Goal: Find specific page/section: Find specific page/section

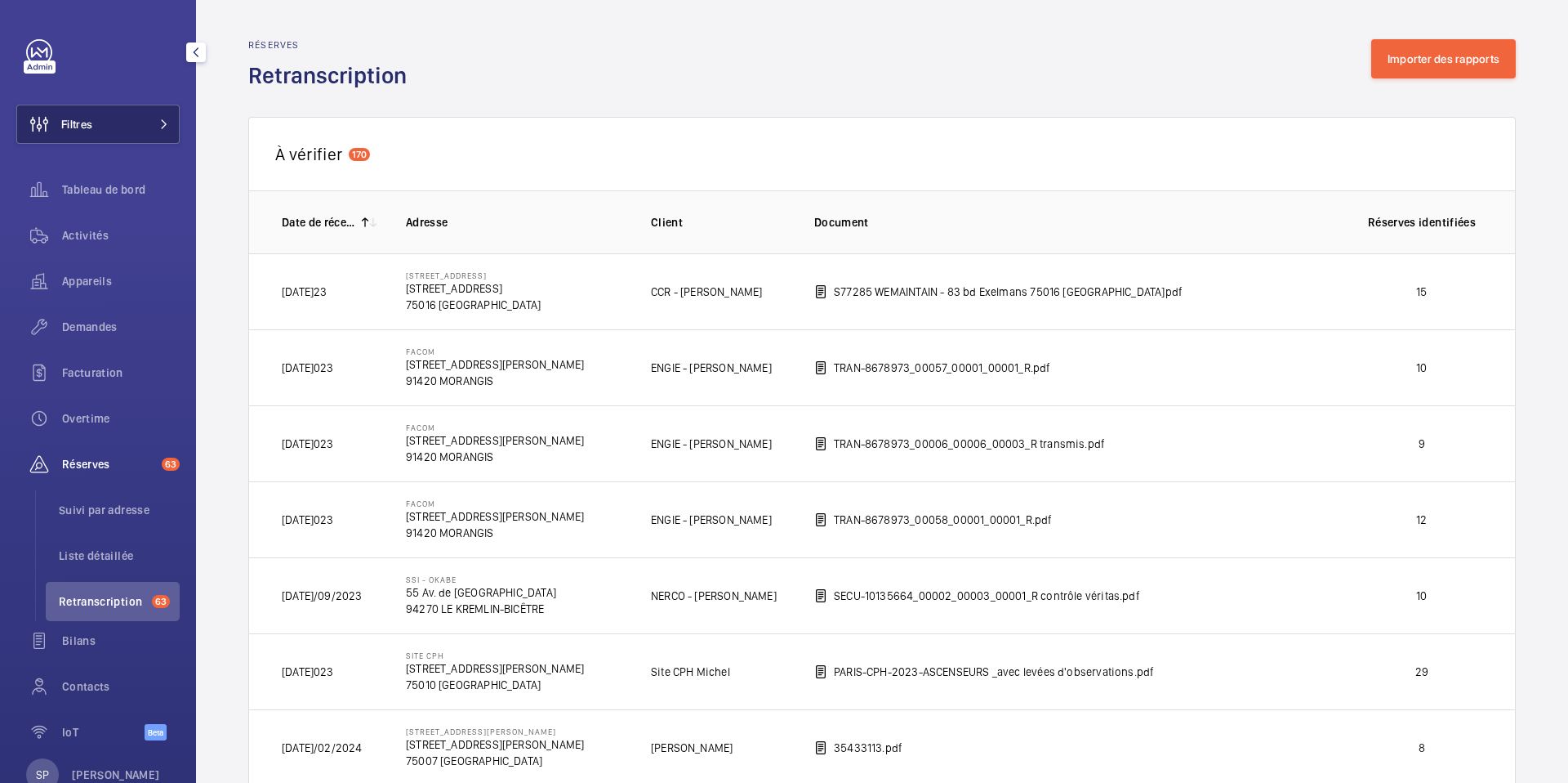
click at [140, 124] on button "Filtres" at bounding box center [98, 125] width 164 height 39
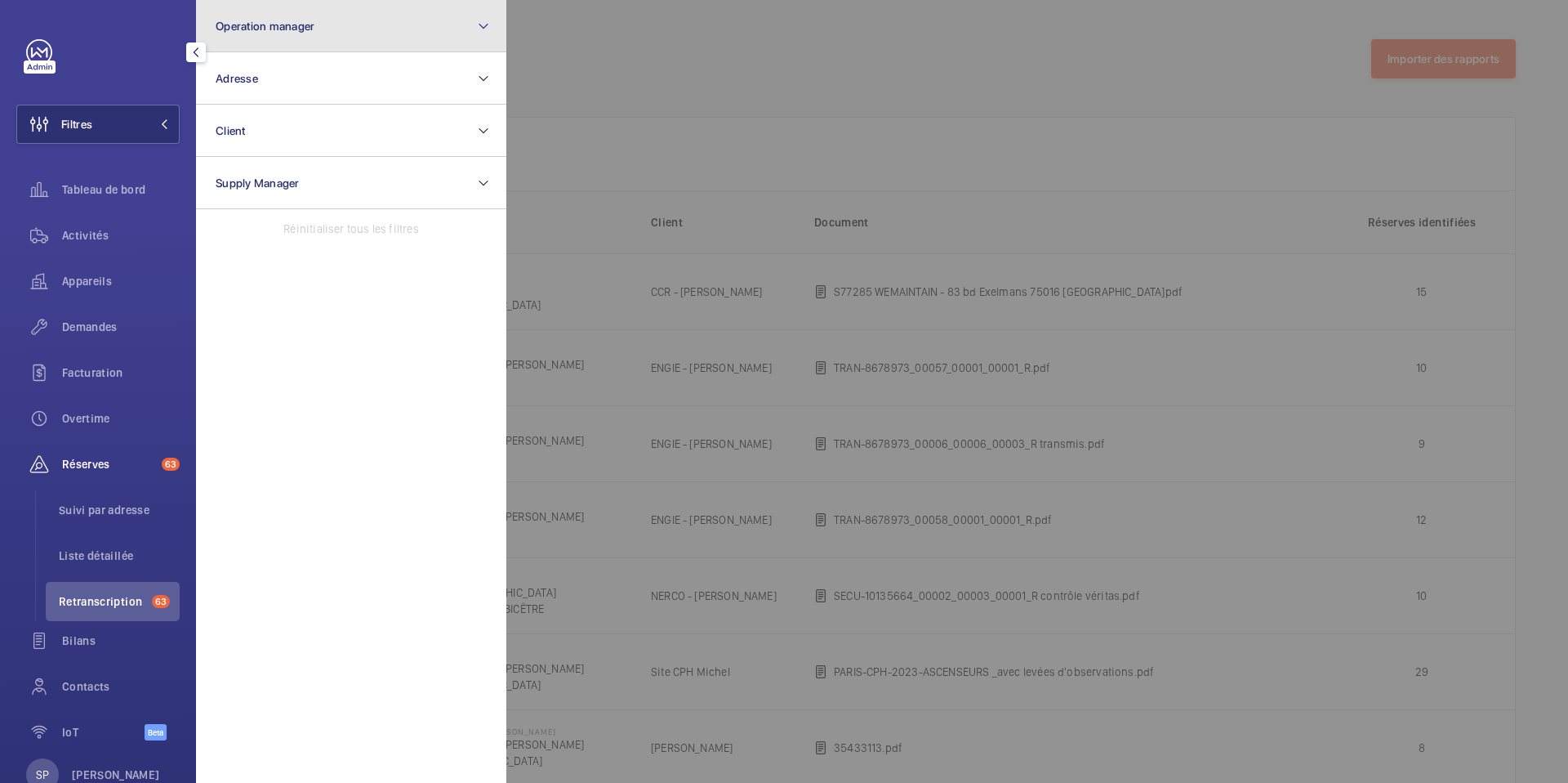
click at [297, 46] on button "Operation manager" at bounding box center [350, 26] width 310 height 52
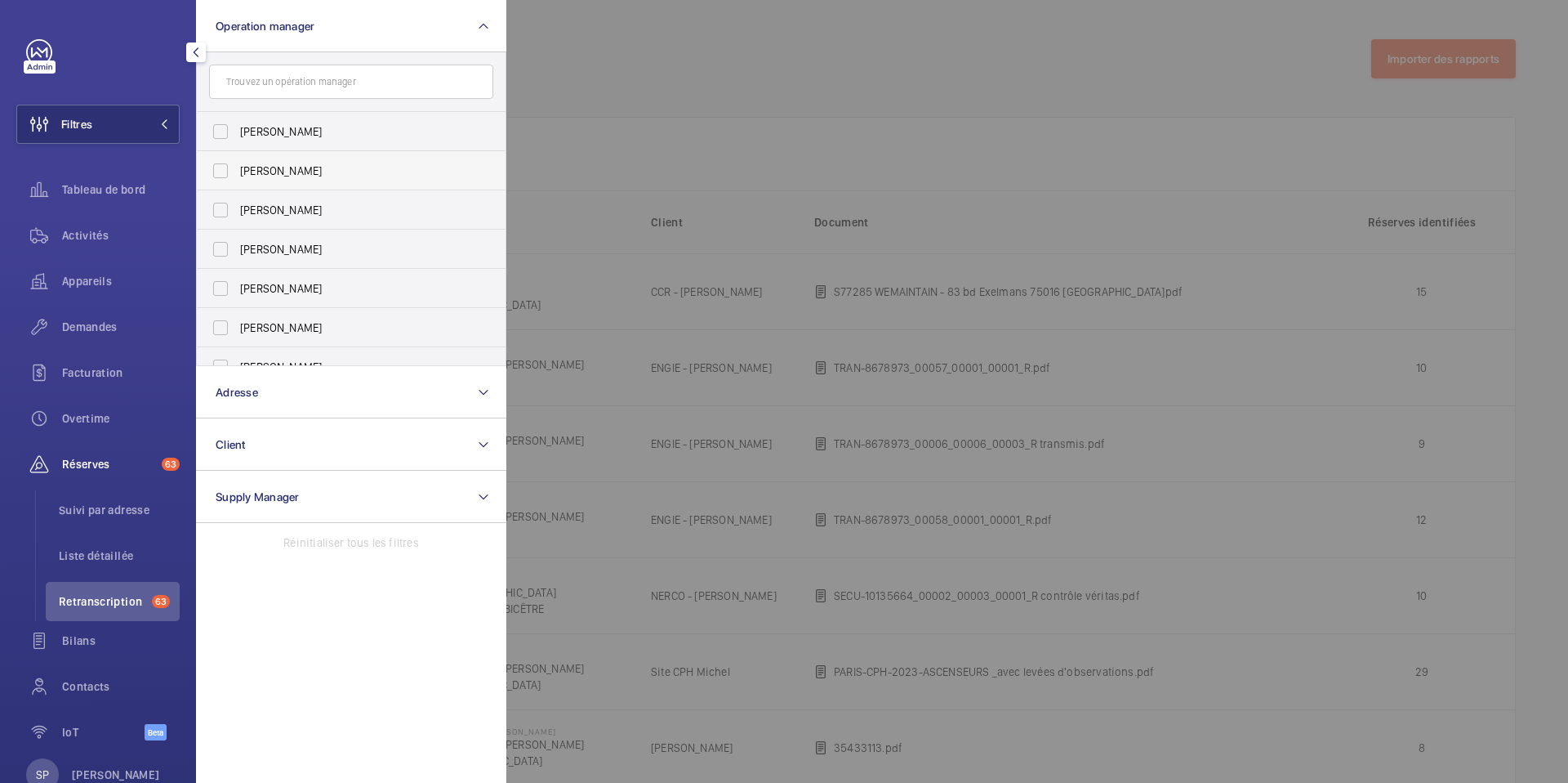
click at [232, 172] on label "[PERSON_NAME]" at bounding box center [339, 171] width 285 height 39
click at [232, 172] on input "[PERSON_NAME]" at bounding box center [221, 171] width 33 height 33
checkbox input "true"
click at [612, 14] on div at bounding box center [1290, 392] width 1568 height 783
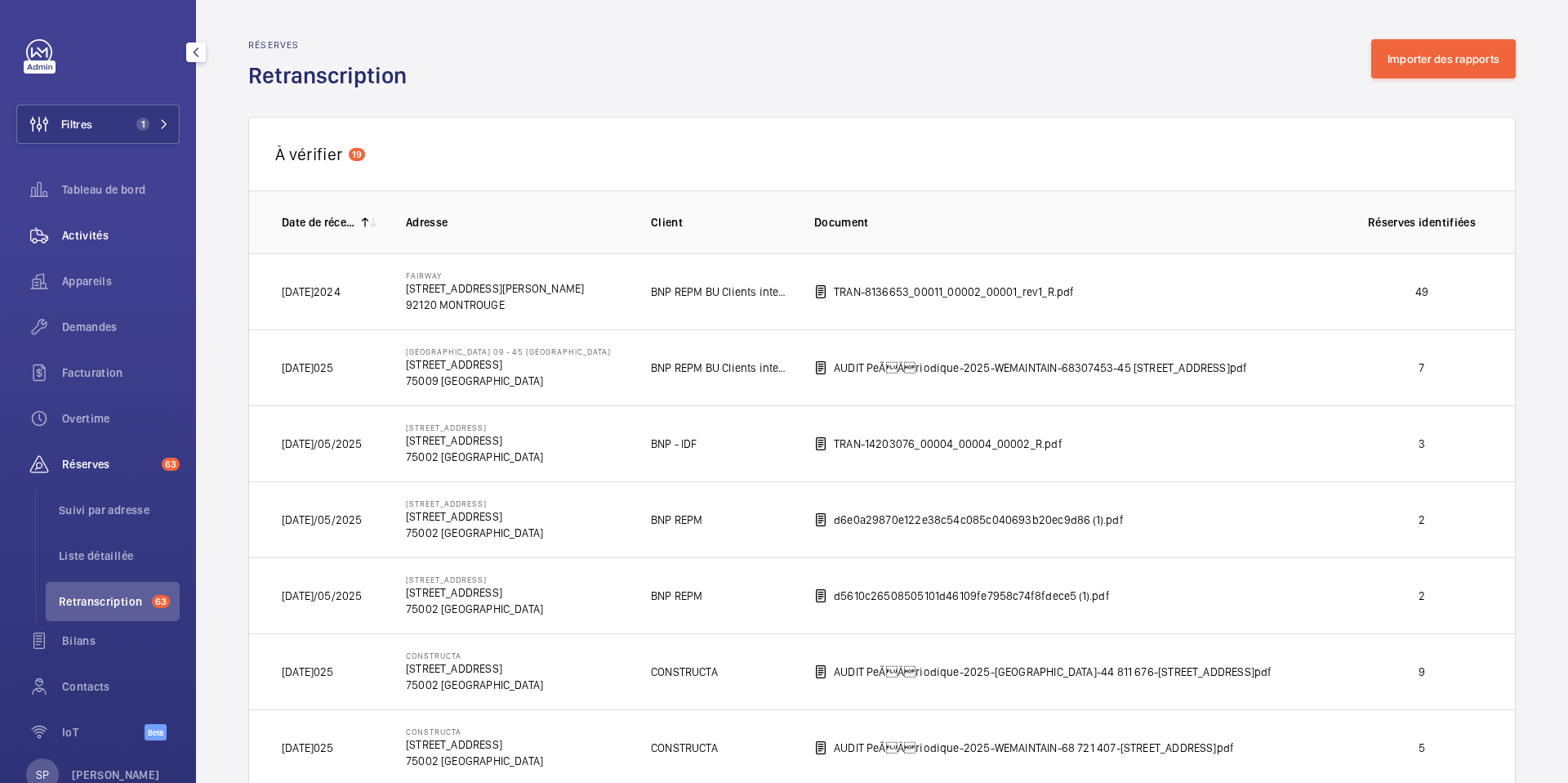
click at [79, 238] on span "Activités" at bounding box center [121, 235] width 117 height 16
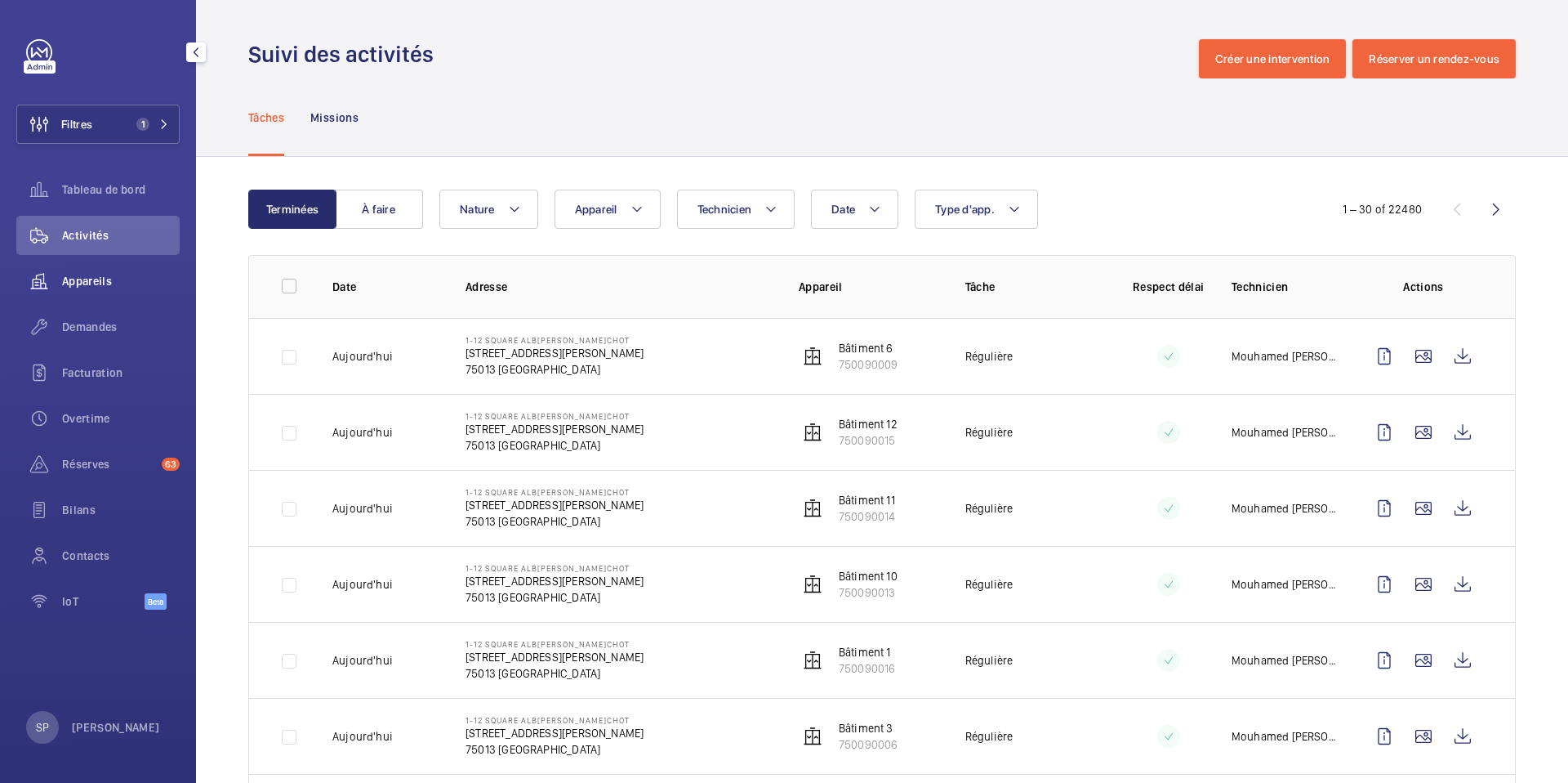
click at [68, 298] on div "Appareils" at bounding box center [98, 281] width 164 height 39
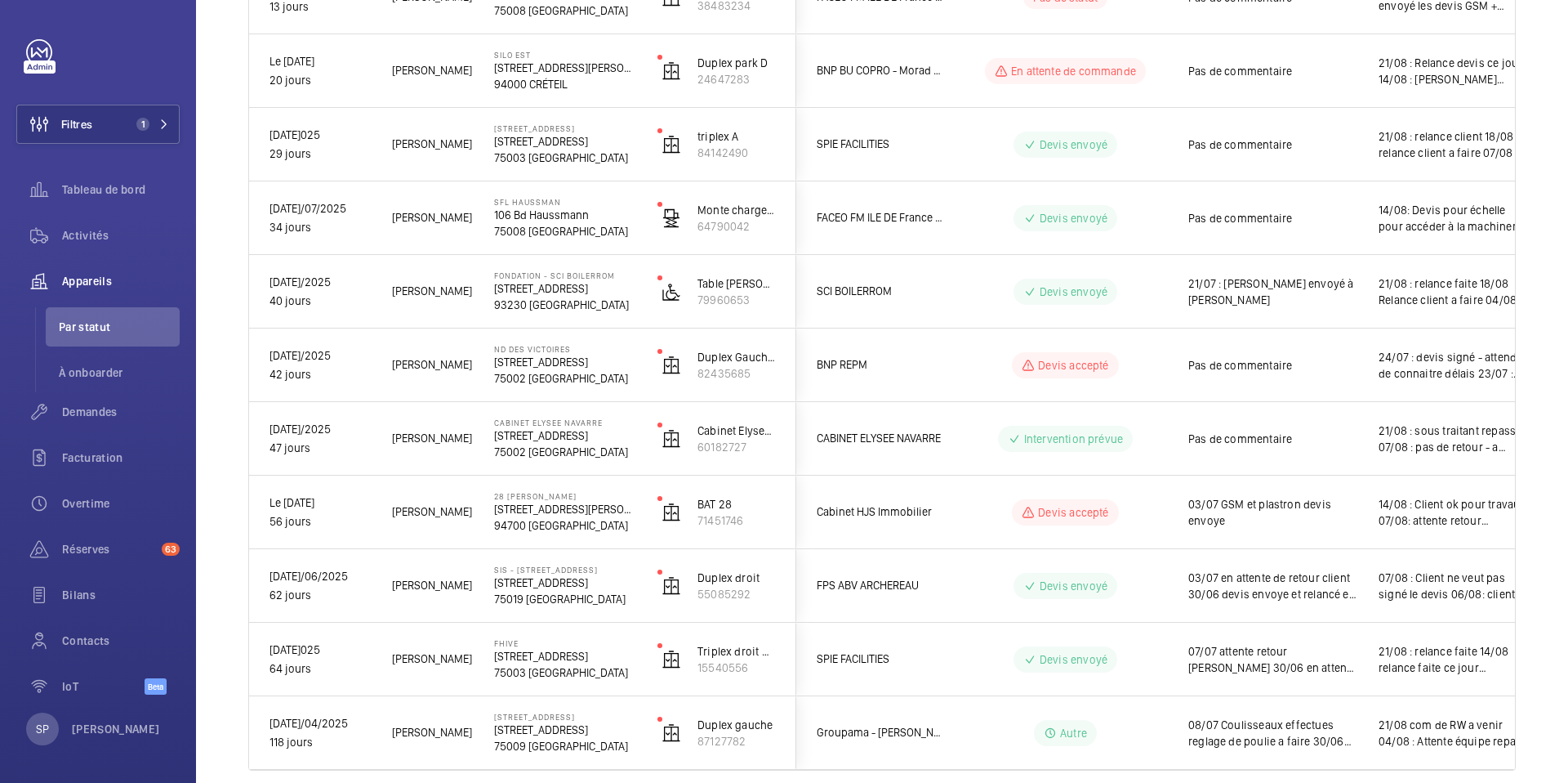
scroll to position [626, 0]
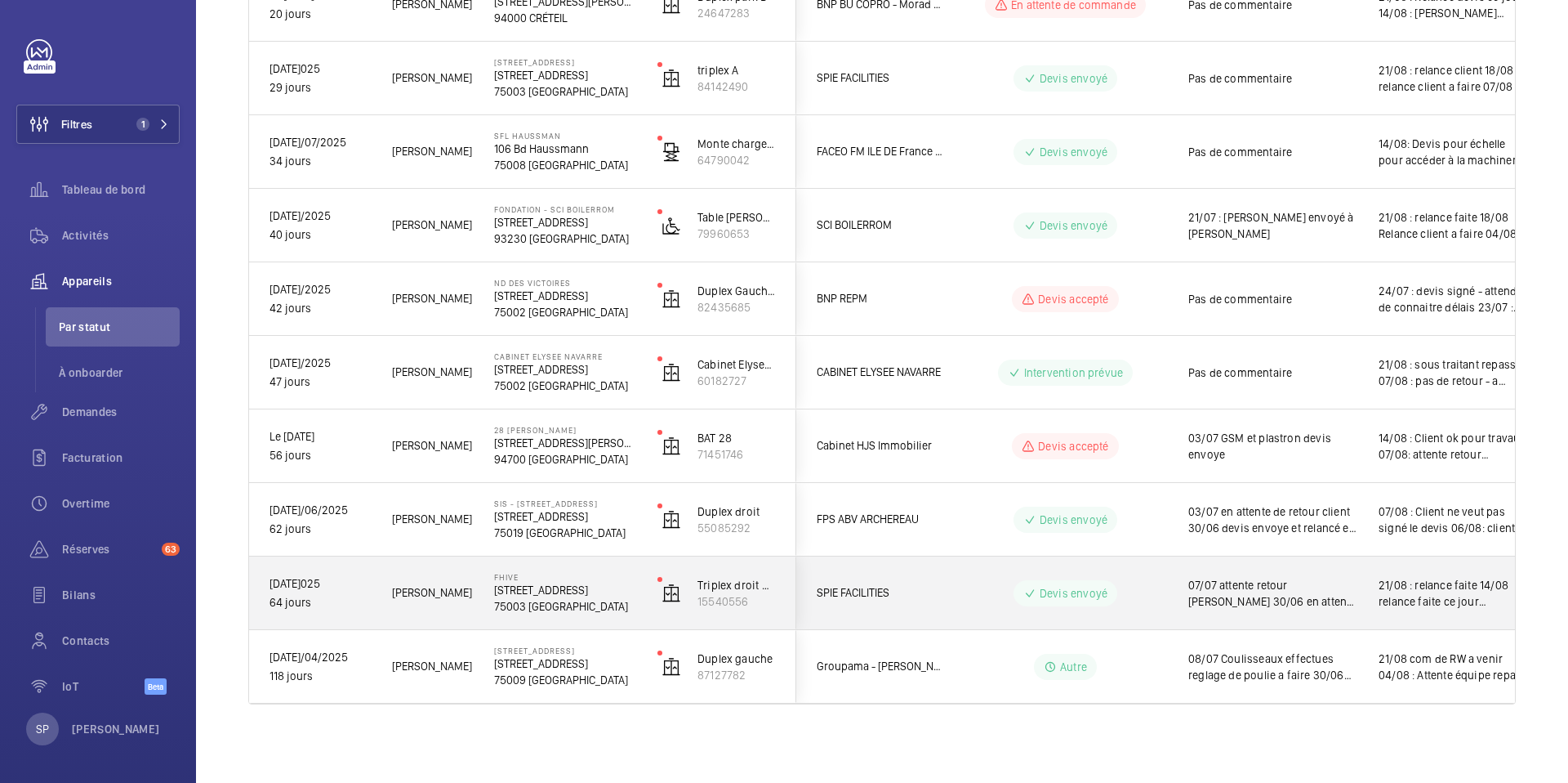
click at [874, 595] on span "SPIE FACILITIES" at bounding box center [879, 593] width 125 height 19
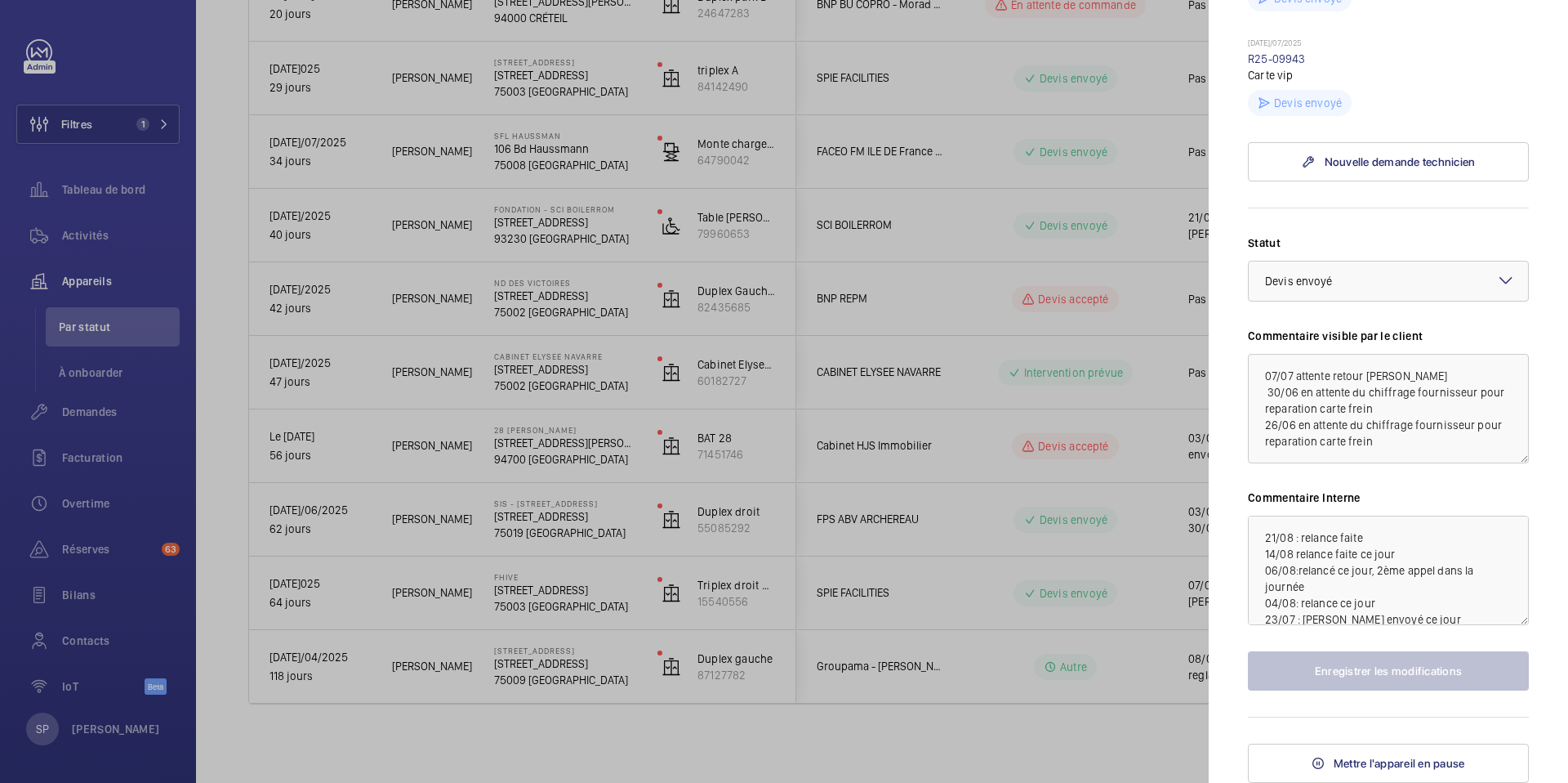
scroll to position [0, 0]
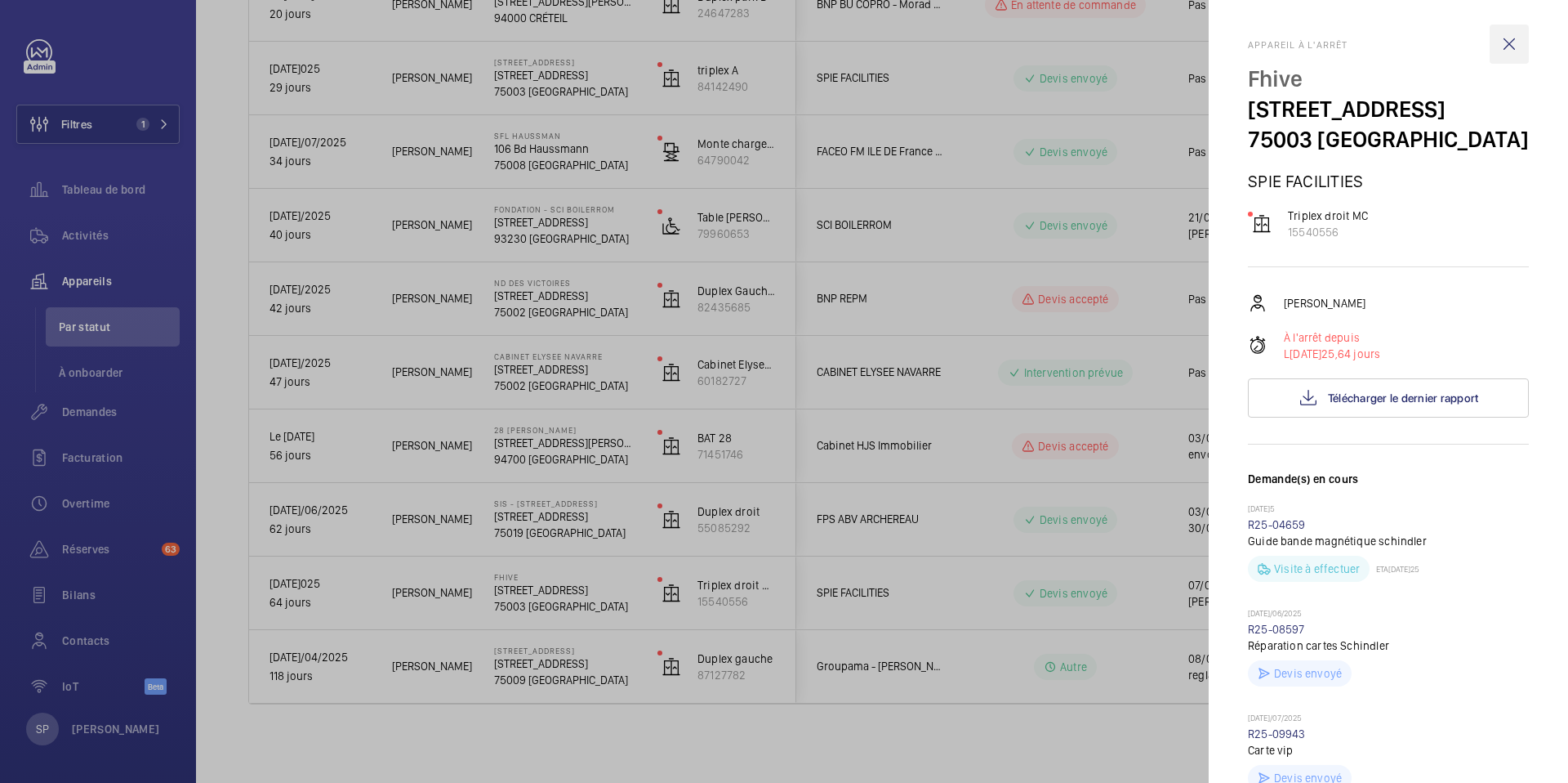
click at [1511, 42] on wm-front-icon-button at bounding box center [1509, 44] width 39 height 39
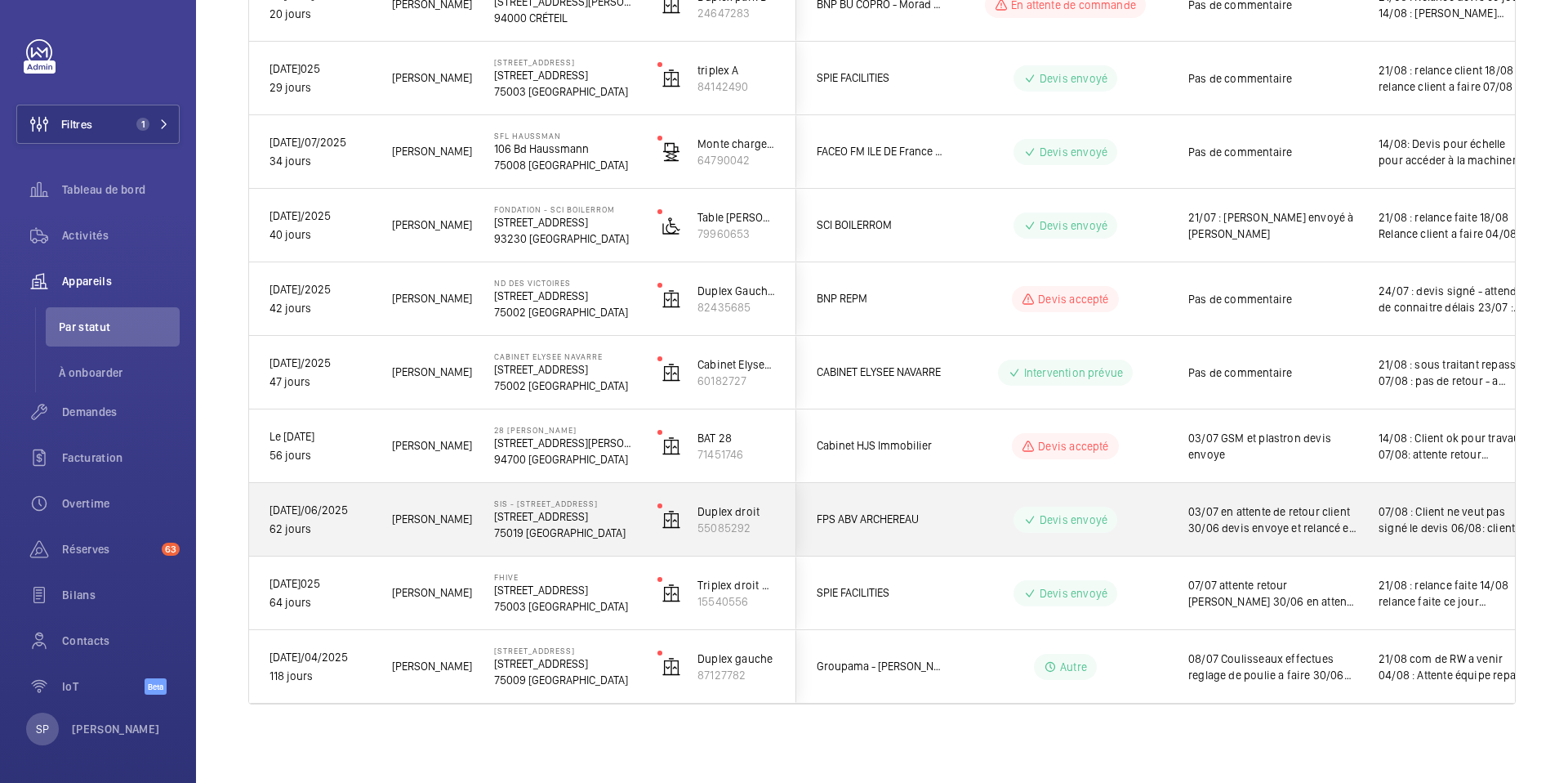
click at [1306, 502] on div "03/07 en attente de retour client 30/06 devis envoye et relancé en attente de r…" at bounding box center [1273, 520] width 169 height 37
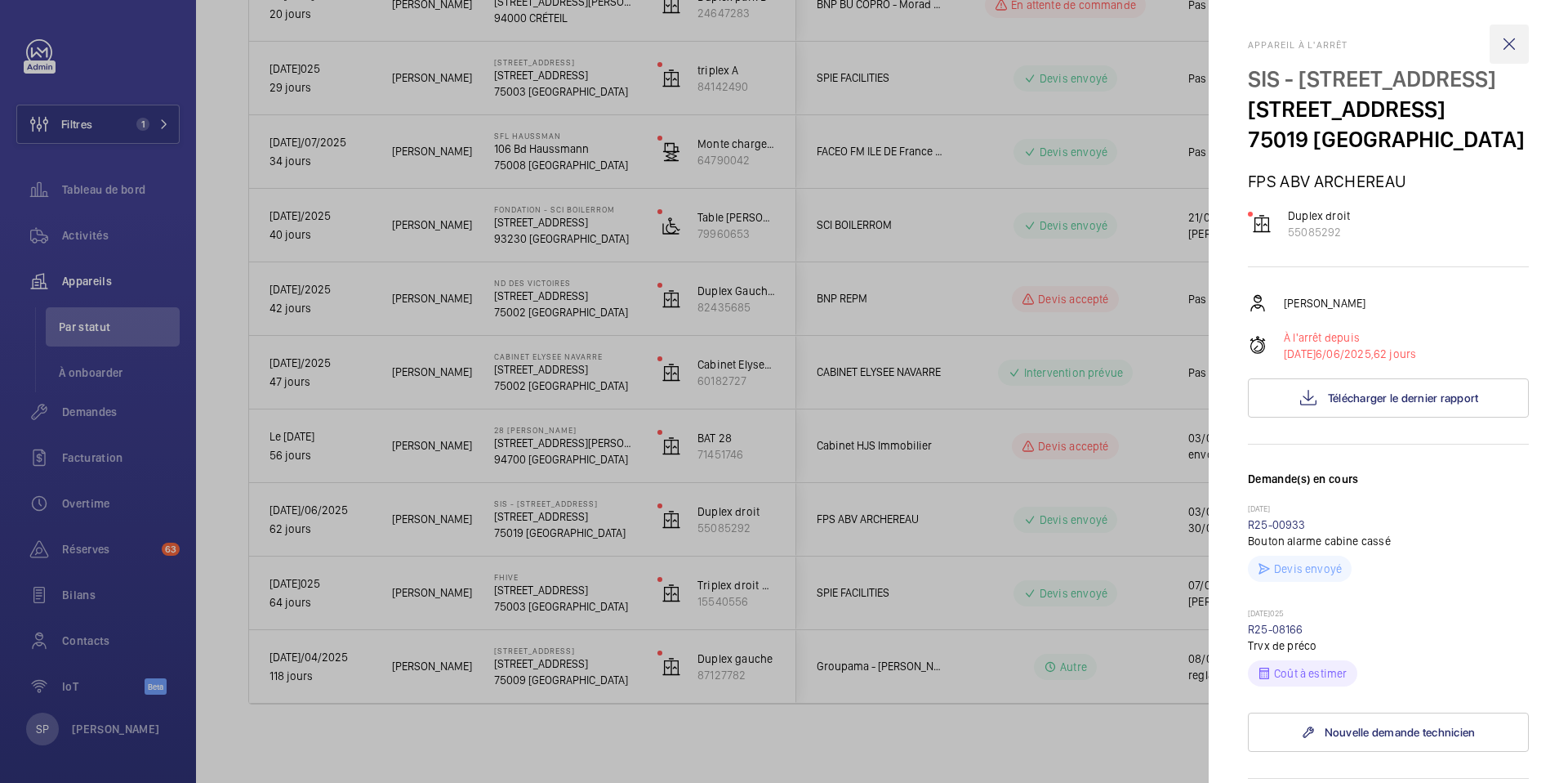
click at [1508, 55] on wm-front-icon-button at bounding box center [1509, 44] width 39 height 39
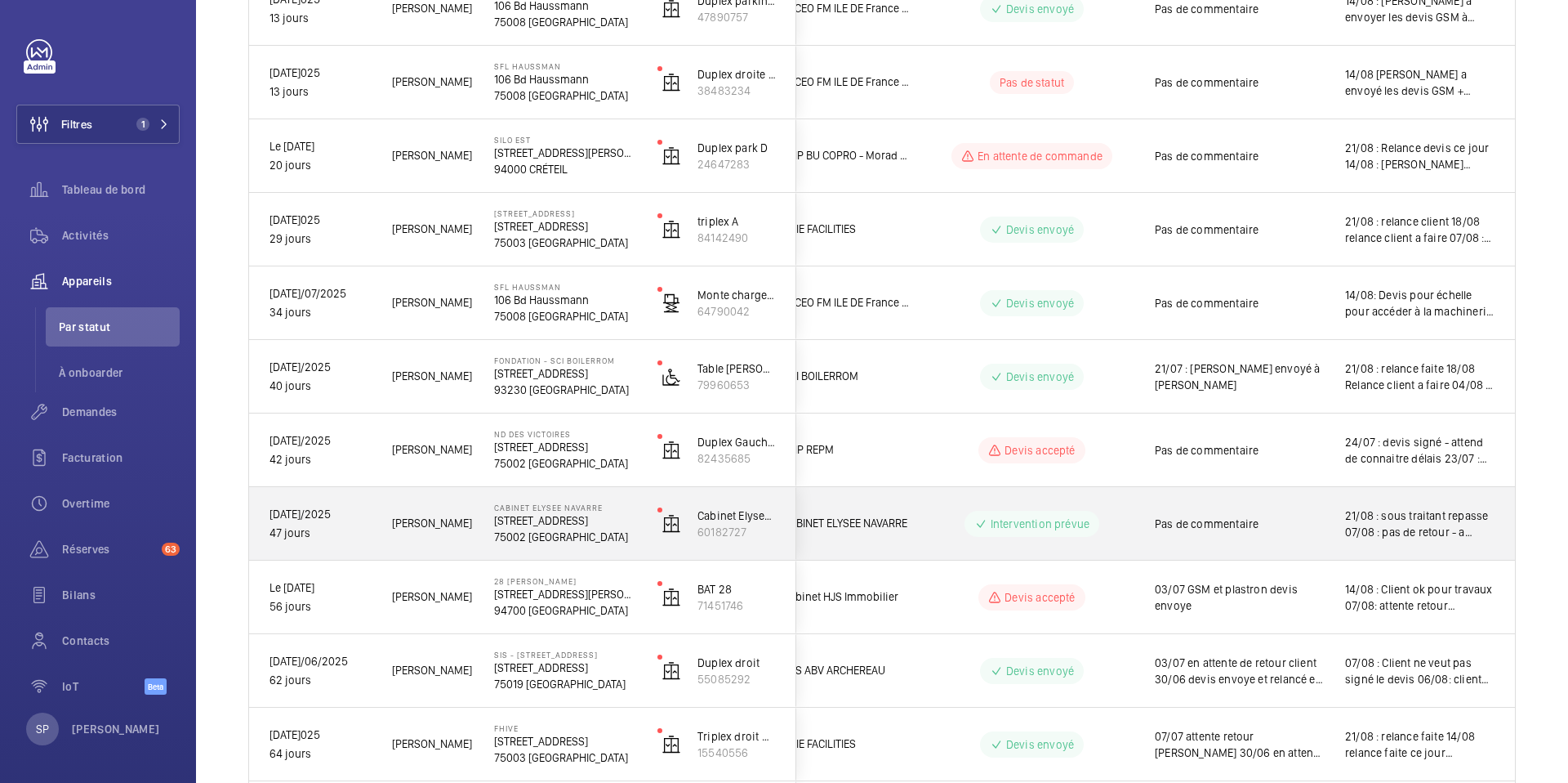
scroll to position [472, 0]
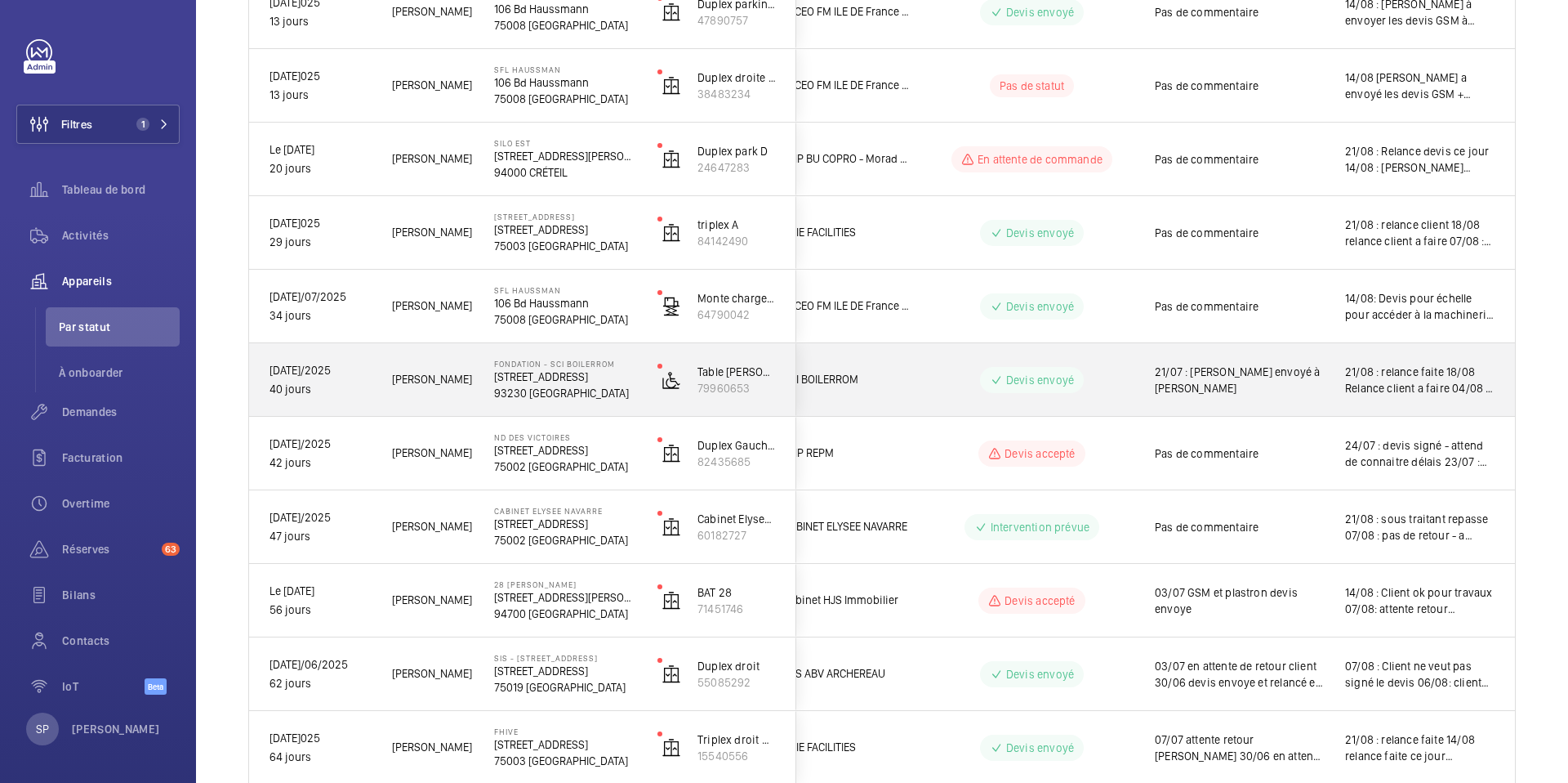
click at [1347, 380] on span "21/08 : relance faite 18/08 Relance client a faire 04/08 : devis de répar a env…" at bounding box center [1419, 380] width 149 height 33
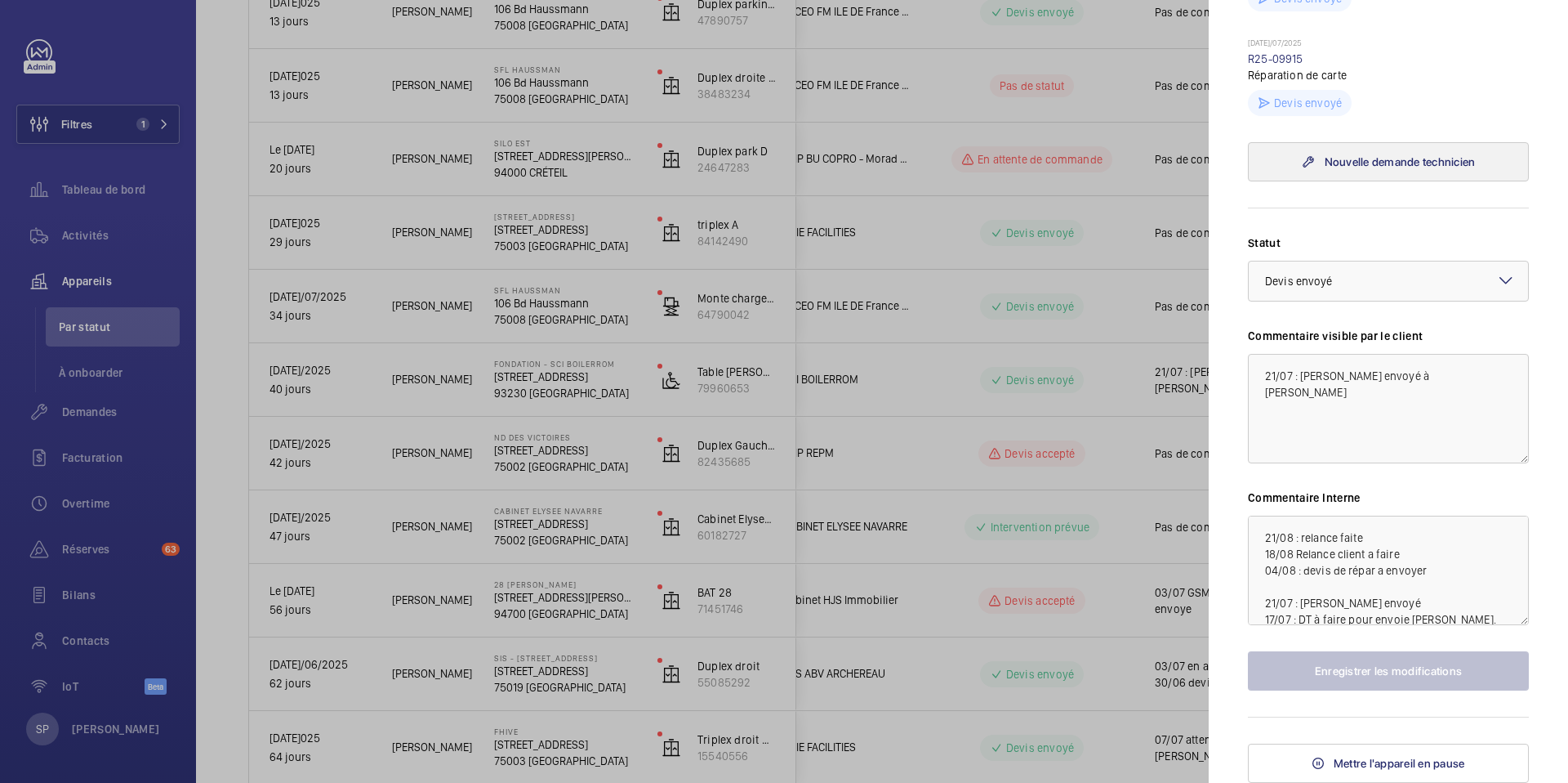
scroll to position [11, 0]
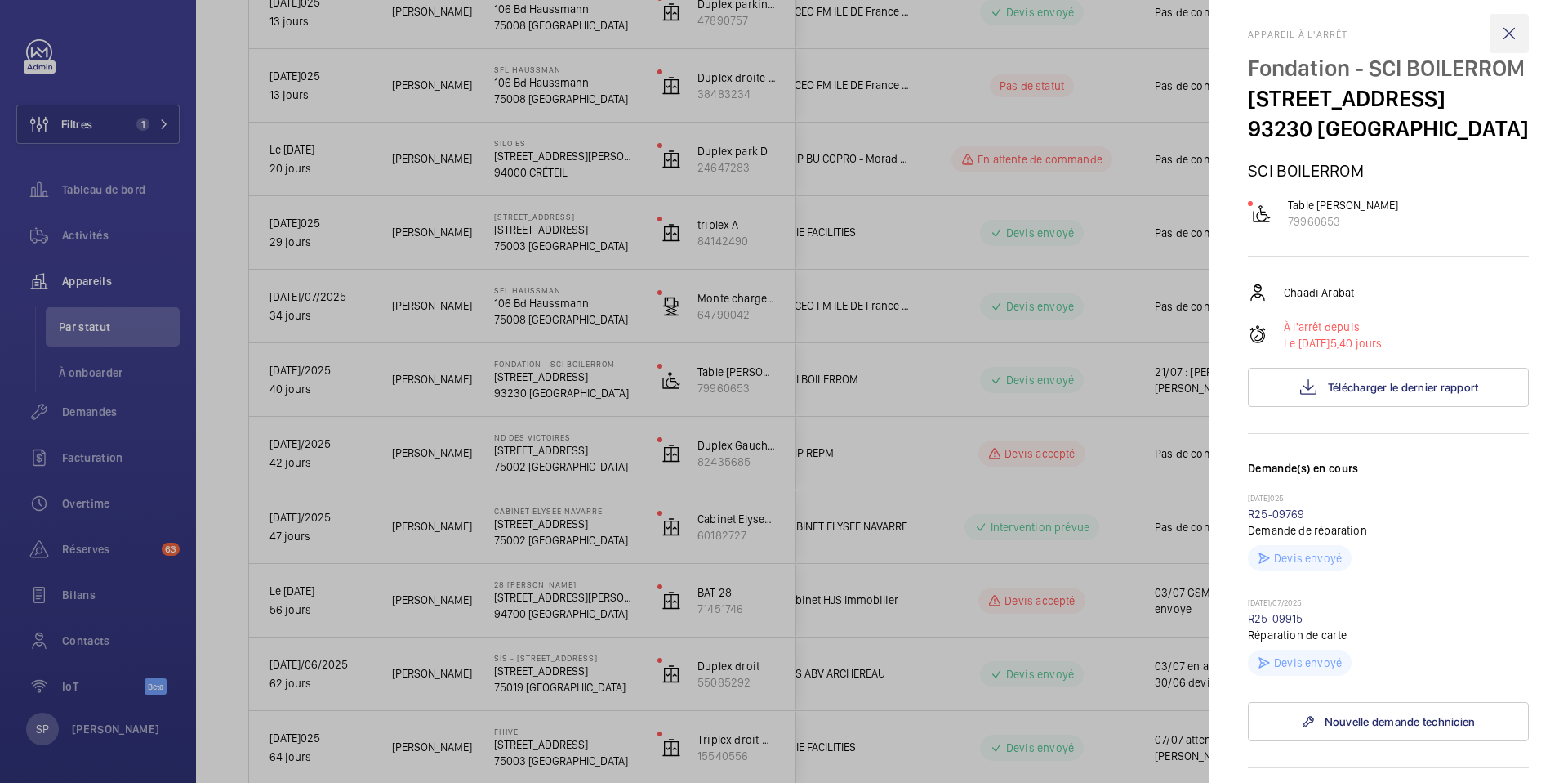
click at [1508, 30] on wm-front-icon-button at bounding box center [1509, 34] width 39 height 39
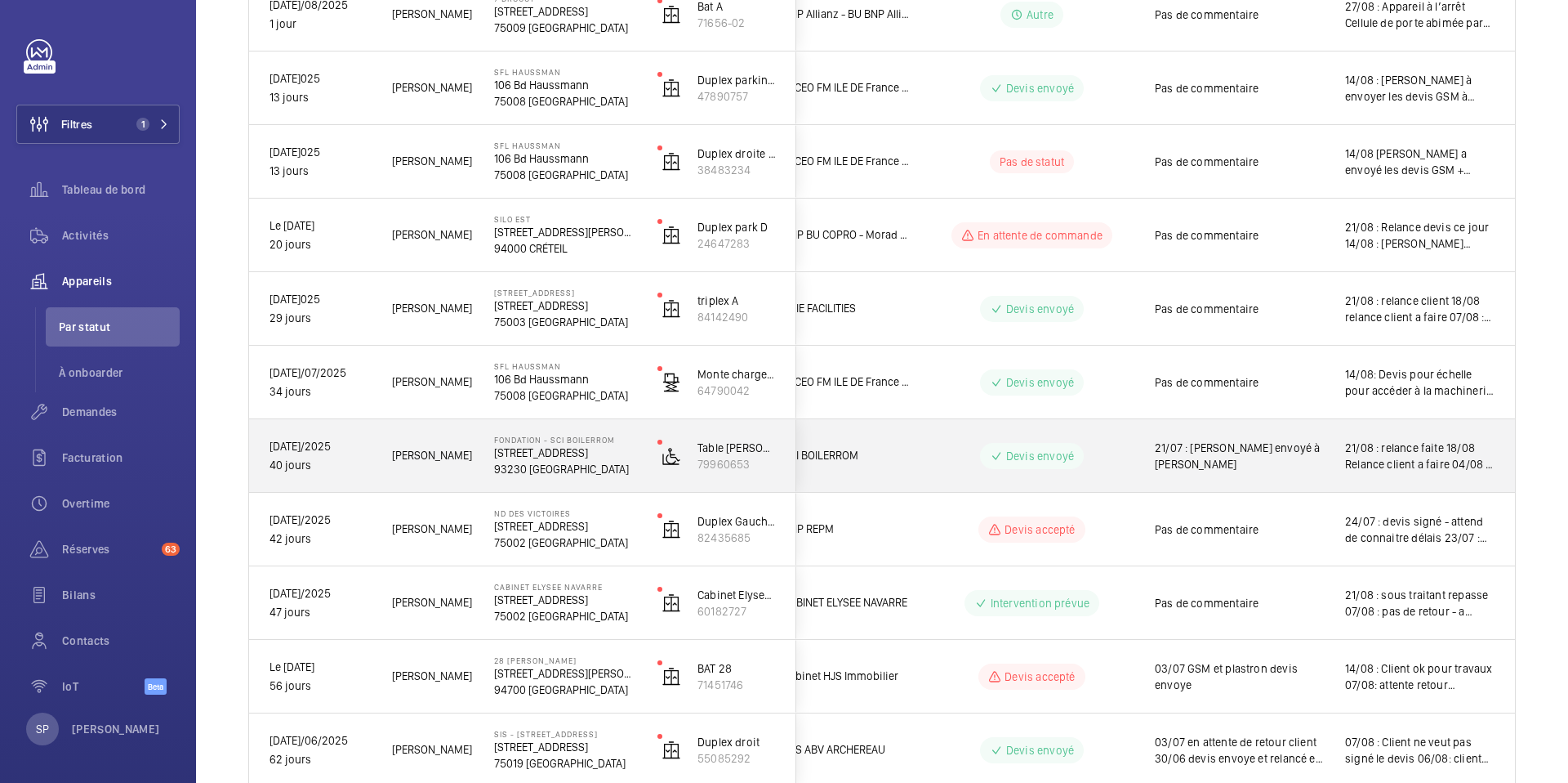
scroll to position [378, 0]
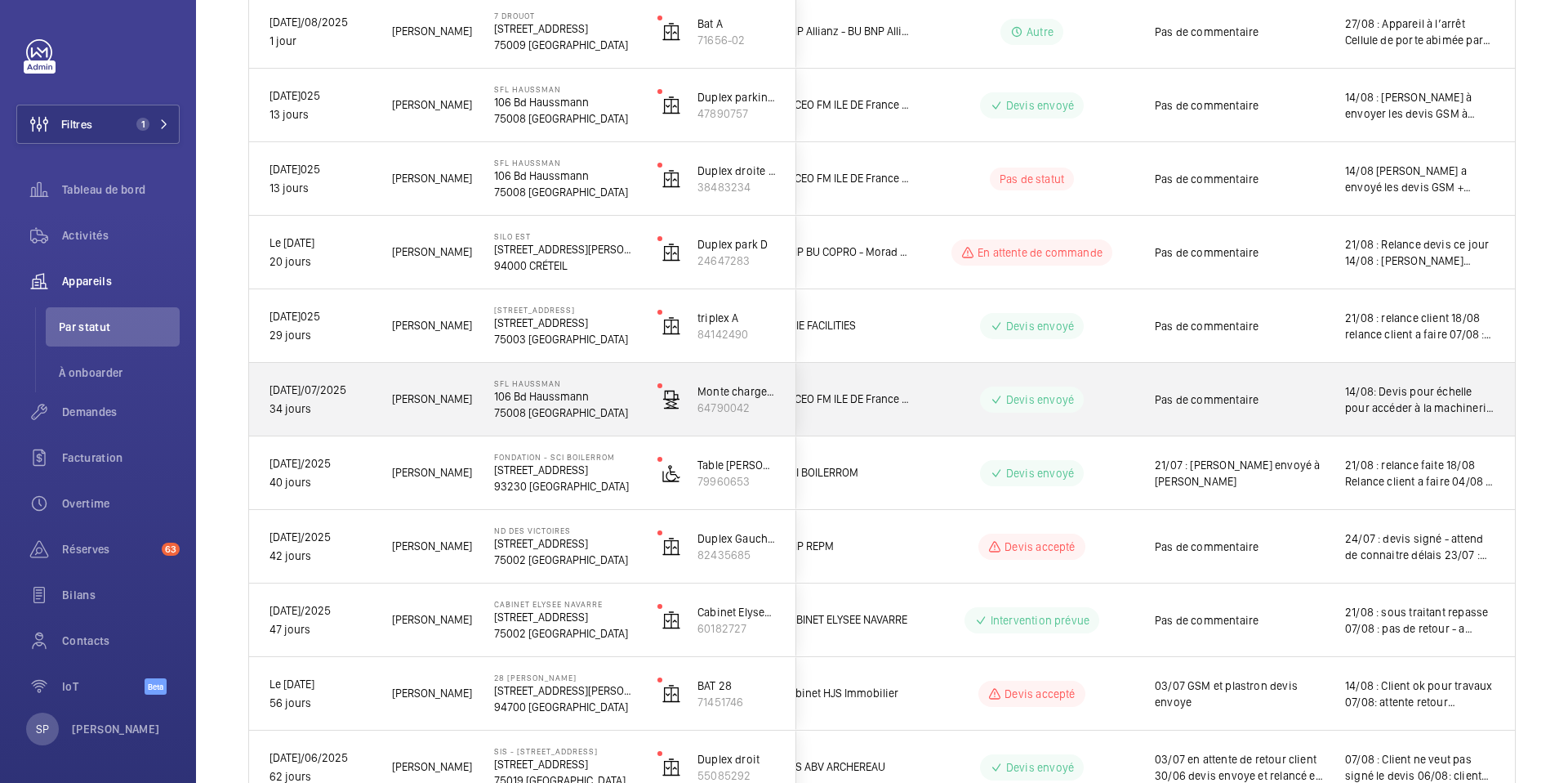
click at [1372, 398] on span "14/08: Devis pour échelle pour accéder à la machinerie 07/08: Rémi eu le client…" at bounding box center [1419, 400] width 149 height 33
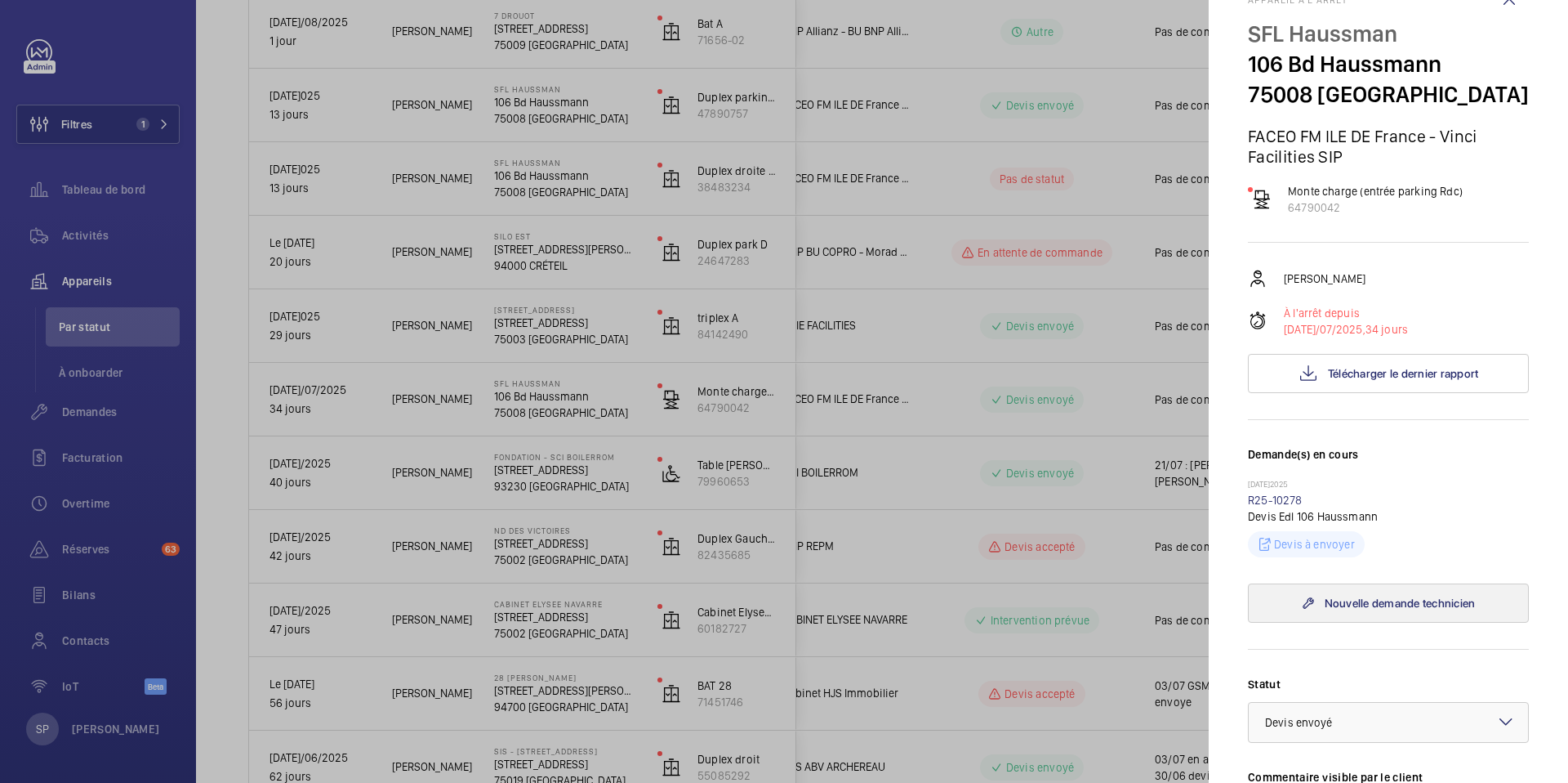
scroll to position [0, 0]
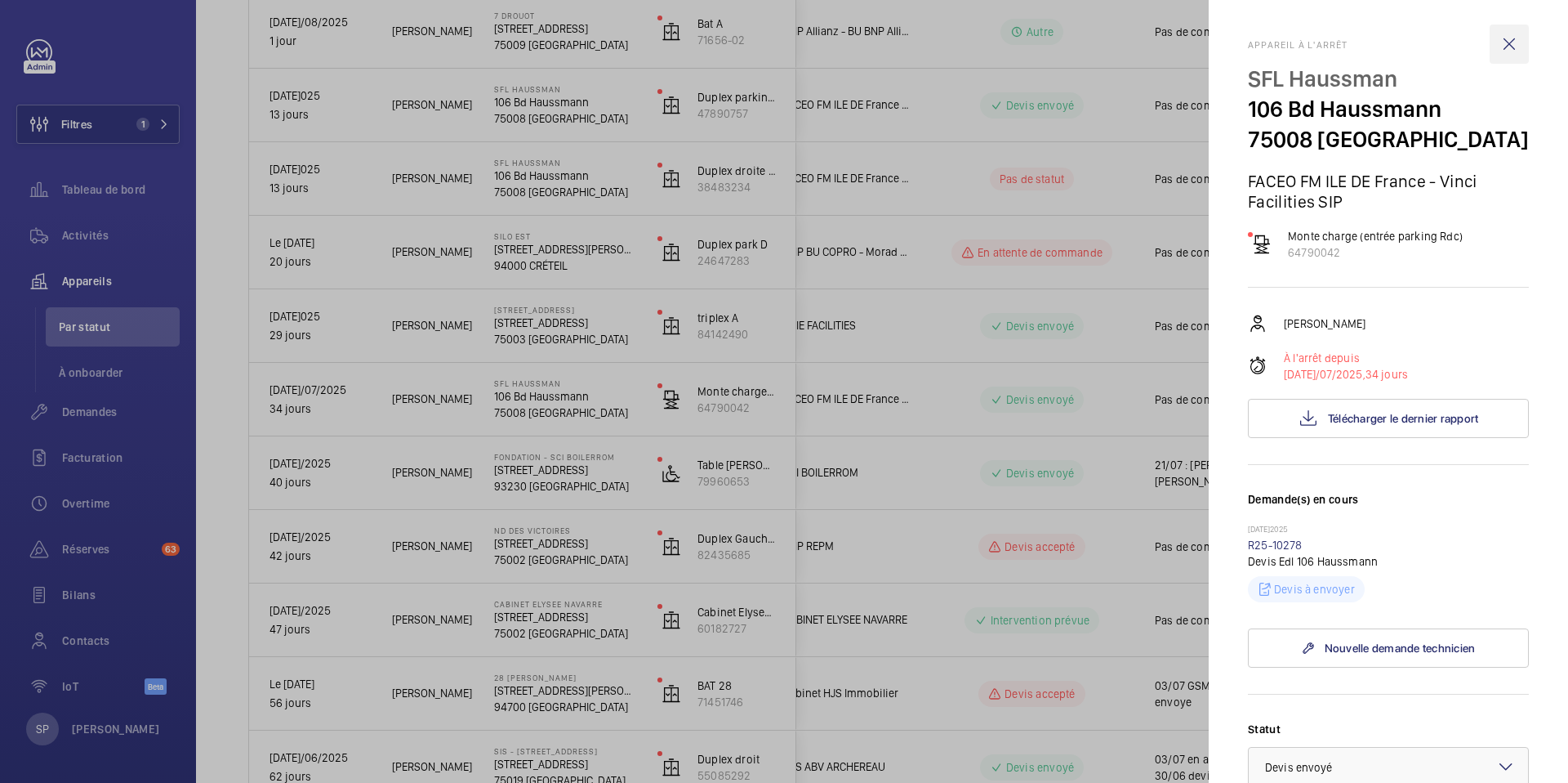
click at [1505, 52] on wm-front-icon-button at bounding box center [1509, 44] width 39 height 39
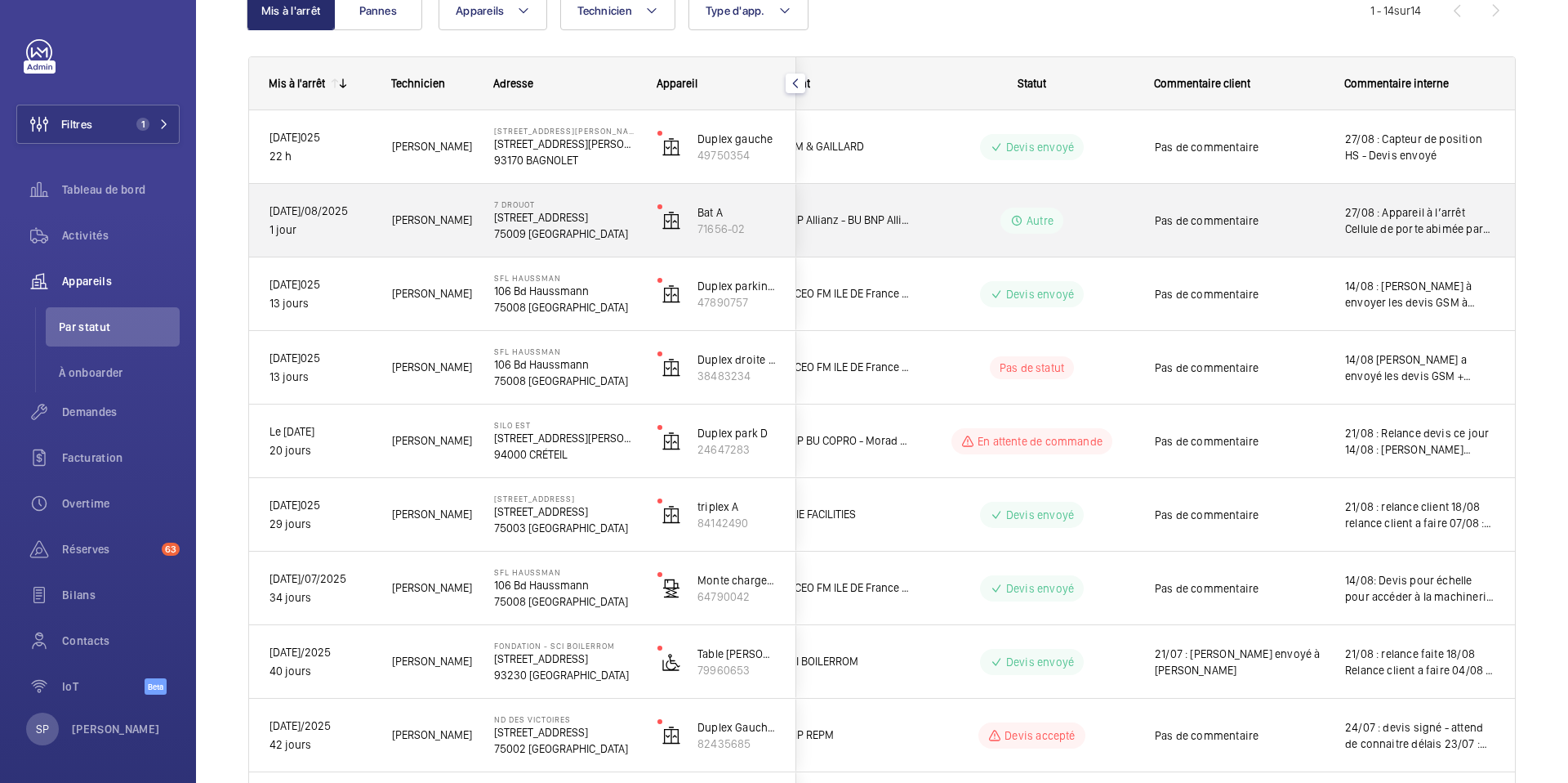
scroll to position [179, 0]
